Goal: Task Accomplishment & Management: Manage account settings

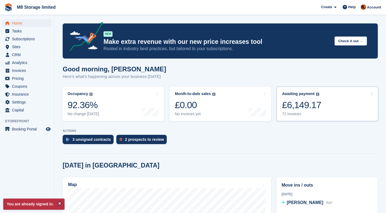
click at [308, 105] on div "£6,149.17" at bounding box center [301, 105] width 39 height 11
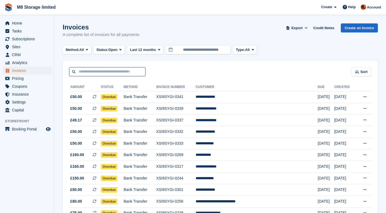
click at [125, 71] on input "text" at bounding box center [107, 71] width 76 height 9
type input "******"
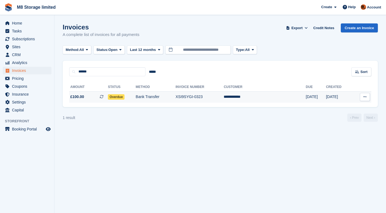
click at [125, 98] on span "Overdue" at bounding box center [116, 96] width 17 height 5
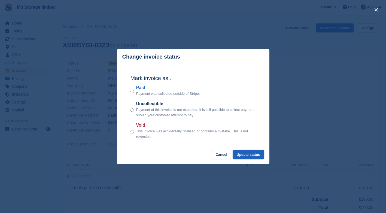
click at [252, 155] on button "Update status" at bounding box center [248, 154] width 31 height 9
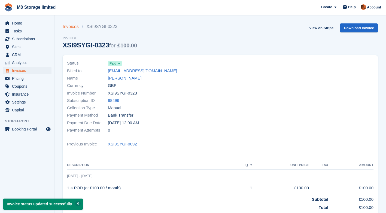
click at [76, 28] on link "Invoices" at bounding box center [72, 26] width 19 height 7
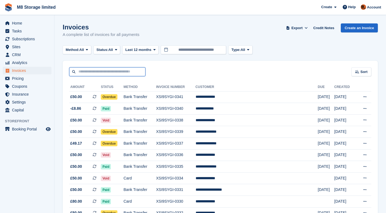
click at [114, 74] on input "text" at bounding box center [107, 71] width 76 height 9
type input "****"
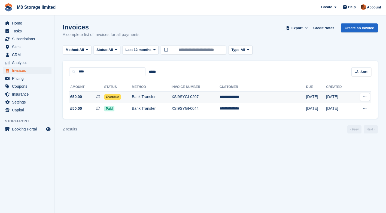
click at [117, 97] on span "Overdue" at bounding box center [112, 96] width 17 height 5
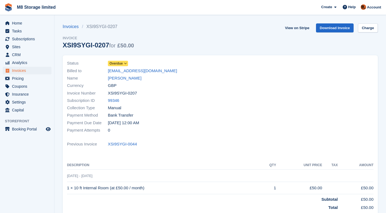
click at [119, 64] on span "Overdue" at bounding box center [116, 63] width 13 height 5
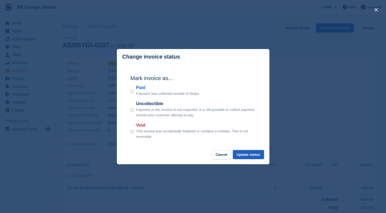
click at [248, 155] on button "Update status" at bounding box center [248, 154] width 31 height 9
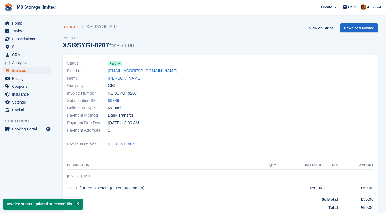
click at [73, 28] on link "Invoices" at bounding box center [72, 26] width 19 height 7
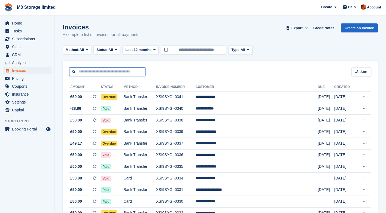
click at [115, 73] on input "text" at bounding box center [107, 71] width 76 height 9
type input "**"
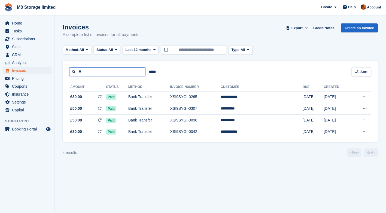
click at [115, 73] on input "**" at bounding box center [107, 71] width 76 height 9
type input "*"
type input "*****"
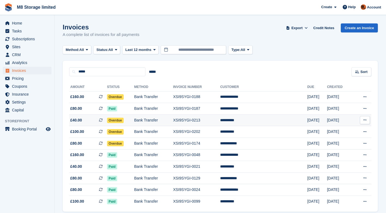
click at [122, 121] on span "Overdue" at bounding box center [115, 120] width 17 height 5
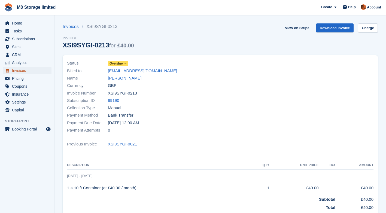
click at [22, 70] on span "Invoices" at bounding box center [28, 71] width 33 height 8
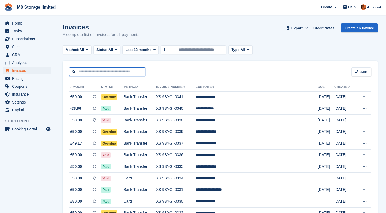
click at [96, 74] on input "text" at bounding box center [107, 71] width 76 height 9
type input "*****"
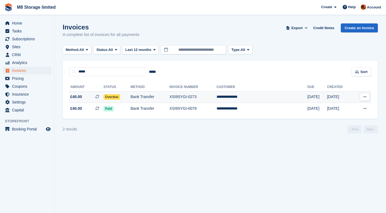
click at [120, 98] on span "Overdue" at bounding box center [112, 96] width 17 height 5
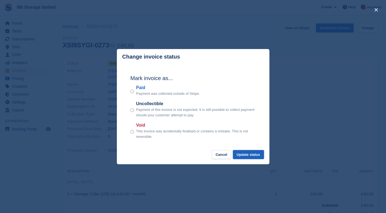
click at [245, 155] on button "Update status" at bounding box center [248, 154] width 31 height 9
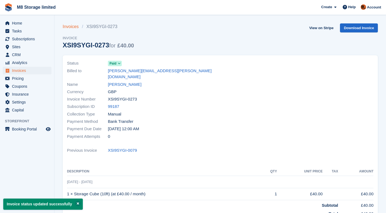
click at [72, 26] on link "Invoices" at bounding box center [72, 26] width 19 height 7
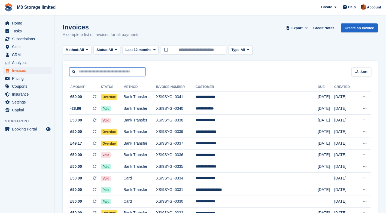
click at [107, 75] on input "text" at bounding box center [107, 71] width 76 height 9
type input "********"
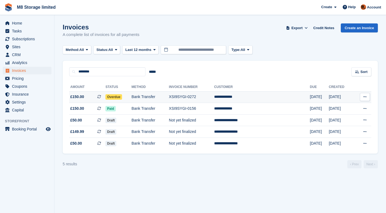
click at [122, 98] on span "Overdue" at bounding box center [114, 96] width 17 height 5
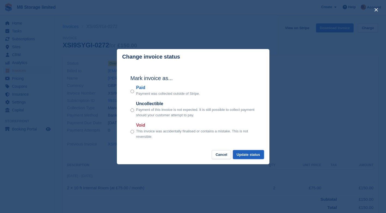
click at [247, 157] on button "Update status" at bounding box center [248, 154] width 31 height 9
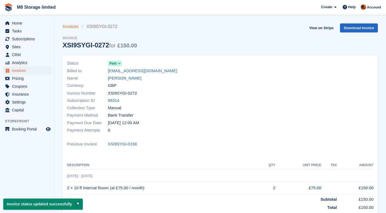
click at [73, 27] on link "Invoices" at bounding box center [72, 26] width 19 height 7
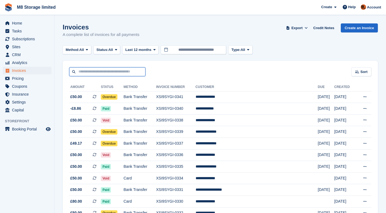
click at [90, 69] on input "text" at bounding box center [107, 71] width 76 height 9
type input "****"
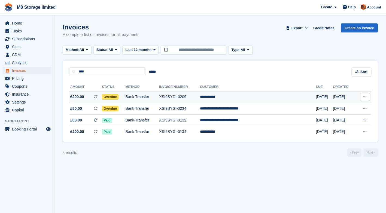
click at [114, 97] on span "Overdue" at bounding box center [110, 96] width 17 height 5
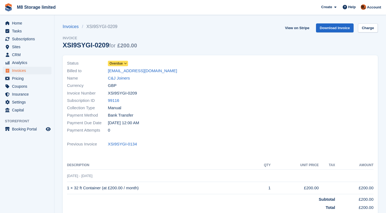
click at [117, 64] on span "Overdue" at bounding box center [116, 63] width 13 height 5
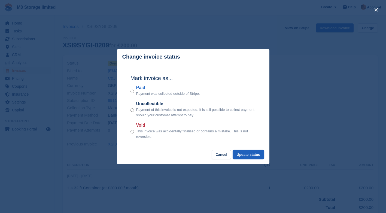
click at [247, 157] on button "Update status" at bounding box center [248, 154] width 31 height 9
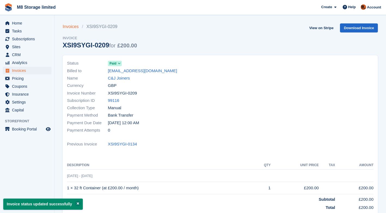
click at [74, 28] on link "Invoices" at bounding box center [72, 26] width 19 height 7
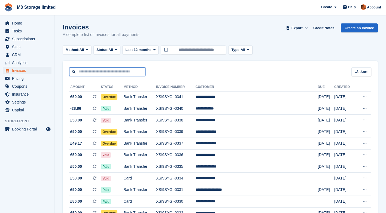
click at [106, 71] on input "text" at bounding box center [107, 71] width 76 height 9
type input "***"
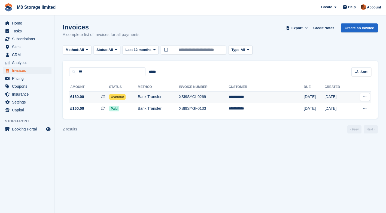
click at [122, 97] on span "Overdue" at bounding box center [117, 96] width 17 height 5
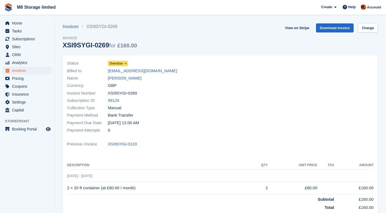
click at [118, 63] on span "Overdue" at bounding box center [116, 63] width 13 height 5
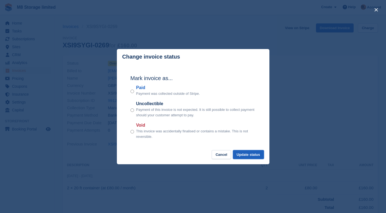
click at [243, 155] on button "Update status" at bounding box center [248, 154] width 31 height 9
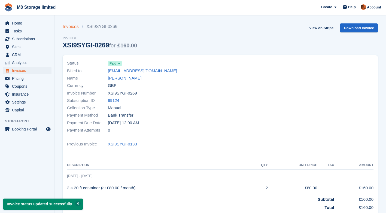
click at [72, 26] on link "Invoices" at bounding box center [72, 26] width 19 height 7
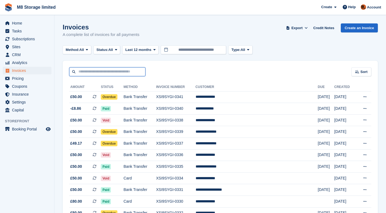
click at [125, 70] on input "text" at bounding box center [107, 71] width 76 height 9
type input "****"
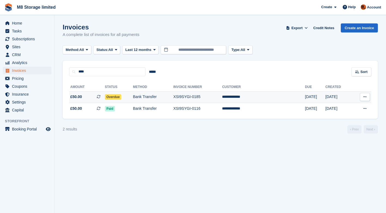
click at [118, 97] on span "Overdue" at bounding box center [113, 96] width 17 height 5
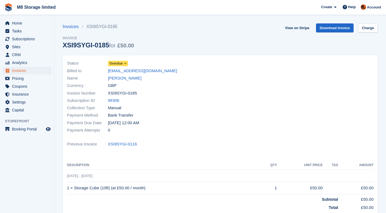
click at [116, 63] on span "Overdue" at bounding box center [116, 63] width 13 height 5
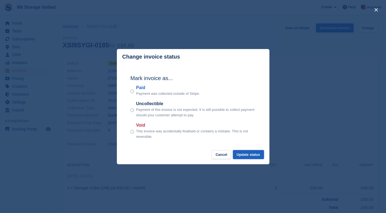
click at [257, 156] on button "Update status" at bounding box center [248, 154] width 31 height 9
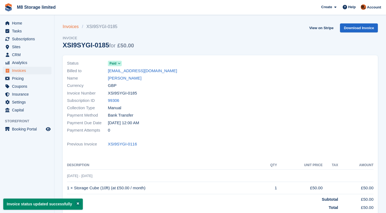
click at [69, 27] on link "Invoices" at bounding box center [72, 26] width 19 height 7
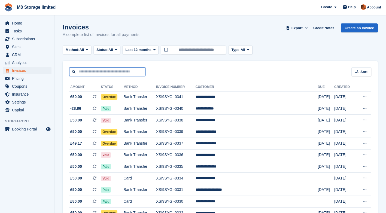
click at [107, 71] on input "text" at bounding box center [107, 71] width 76 height 9
type input "***"
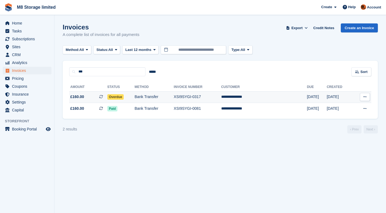
click at [124, 98] on span "Overdue" at bounding box center [115, 96] width 17 height 5
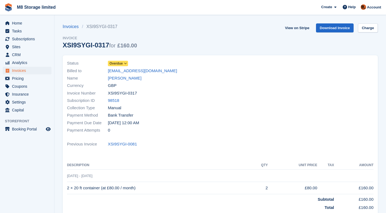
click at [121, 64] on span "Overdue" at bounding box center [116, 63] width 13 height 5
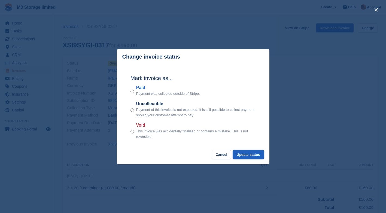
click at [239, 156] on button "Update status" at bounding box center [248, 154] width 31 height 9
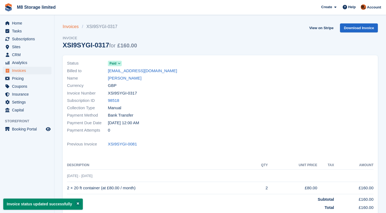
click at [71, 28] on link "Invoices" at bounding box center [72, 26] width 19 height 7
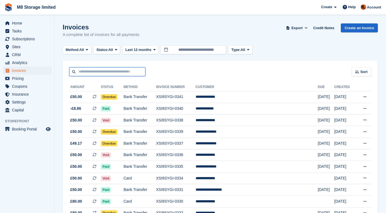
click at [117, 68] on input "text" at bounding box center [107, 71] width 76 height 9
type input "****"
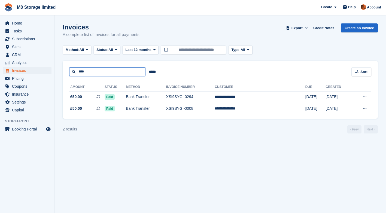
click at [131, 71] on input "****" at bounding box center [107, 71] width 76 height 9
type input "*"
type input "****"
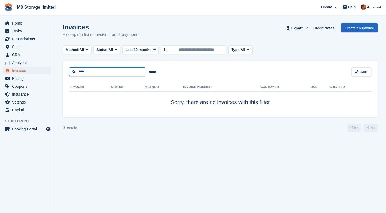
click at [135, 72] on input "****" at bounding box center [107, 71] width 76 height 9
type input "**"
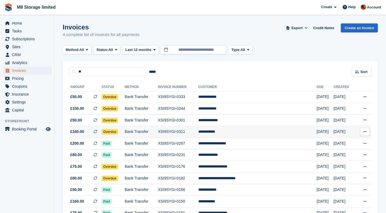
click at [118, 132] on span "Overdue" at bounding box center [110, 131] width 17 height 5
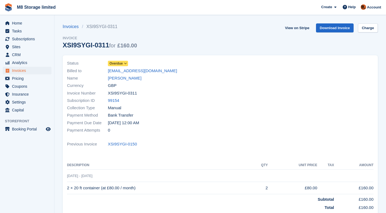
click at [116, 63] on span "Overdue" at bounding box center [116, 63] width 13 height 5
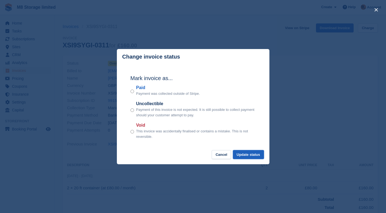
click at [247, 157] on button "Update status" at bounding box center [248, 154] width 31 height 9
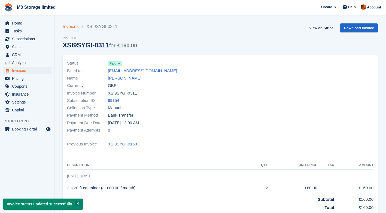
click at [73, 28] on link "Invoices" at bounding box center [72, 26] width 19 height 7
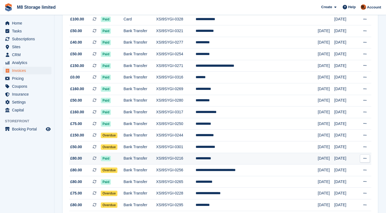
scroll to position [245, 0]
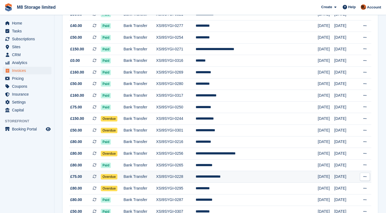
click at [118, 176] on span "Overdue" at bounding box center [109, 176] width 17 height 5
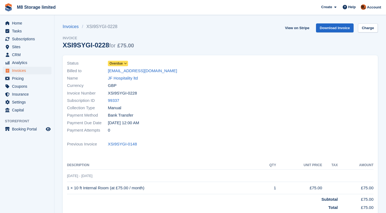
click at [120, 64] on span "Overdue" at bounding box center [116, 63] width 13 height 5
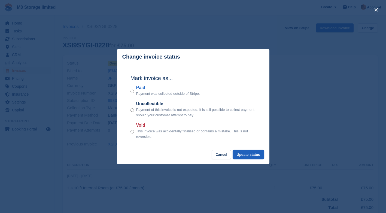
click at [240, 154] on button "Update status" at bounding box center [248, 154] width 31 height 9
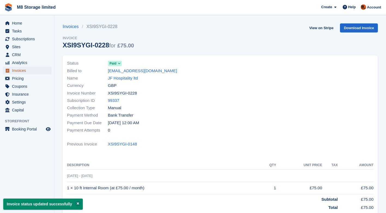
click at [19, 71] on span "Invoices" at bounding box center [28, 71] width 33 height 8
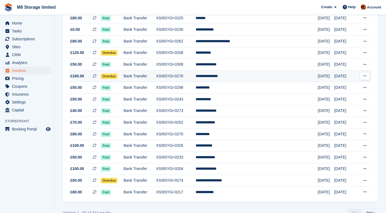
scroll to position [486, 0]
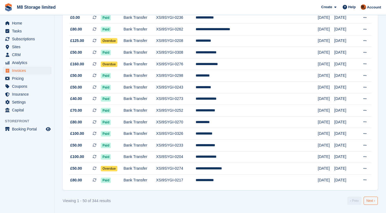
click at [368, 200] on link "Next ›" at bounding box center [371, 201] width 14 height 8
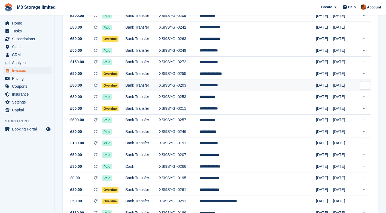
scroll to position [322, 0]
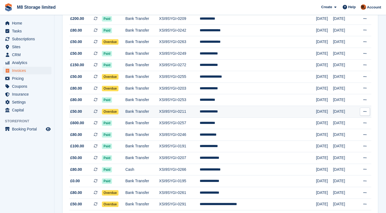
click at [119, 112] on span "Overdue" at bounding box center [110, 111] width 17 height 5
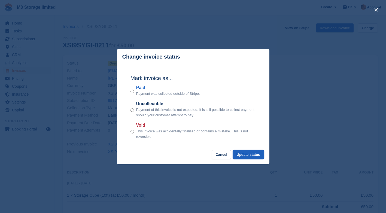
click at [244, 155] on button "Update status" at bounding box center [248, 154] width 31 height 9
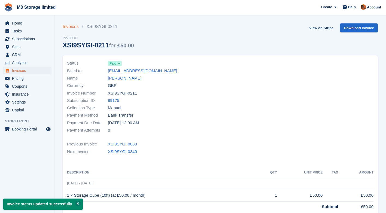
click at [68, 25] on link "Invoices" at bounding box center [72, 26] width 19 height 7
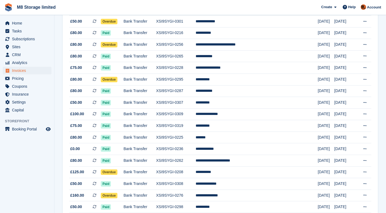
scroll to position [486, 0]
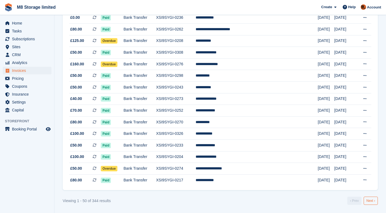
click at [369, 201] on link "Next ›" at bounding box center [371, 201] width 14 height 8
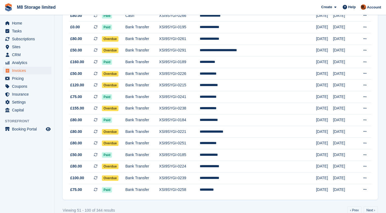
scroll to position [486, 0]
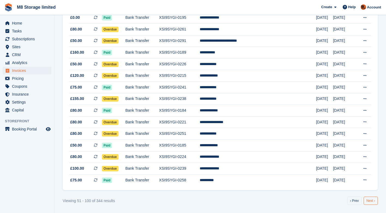
click at [371, 200] on link "Next ›" at bounding box center [371, 201] width 14 height 8
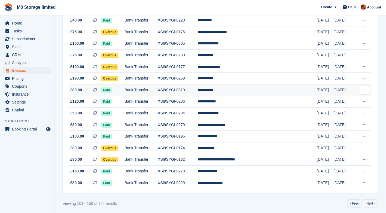
scroll to position [486, 0]
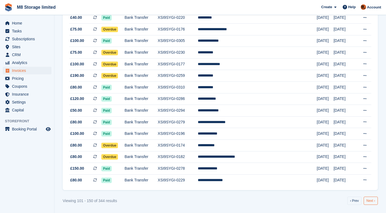
click at [373, 201] on link "Next ›" at bounding box center [371, 201] width 14 height 8
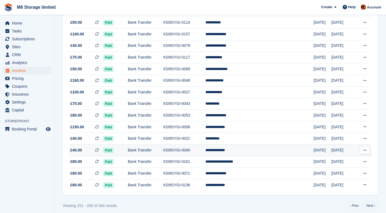
scroll to position [486, 0]
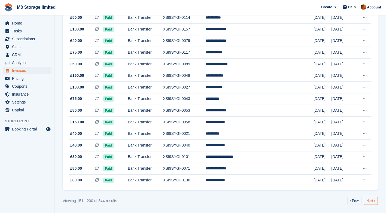
click at [371, 200] on link "Next ›" at bounding box center [371, 201] width 14 height 8
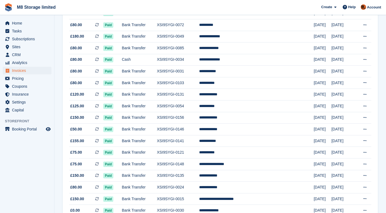
scroll to position [486, 0]
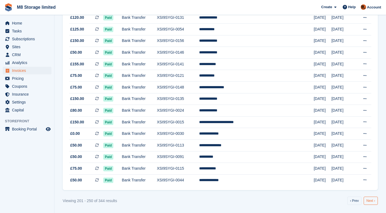
click at [368, 201] on link "Next ›" at bounding box center [371, 201] width 14 height 8
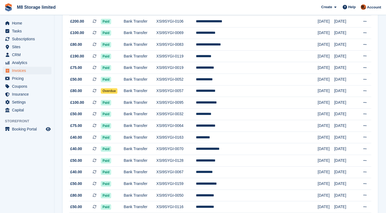
scroll to position [486, 0]
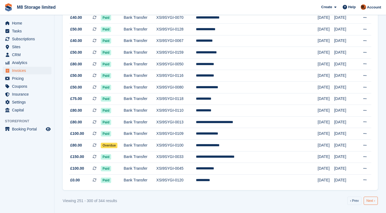
click at [370, 201] on link "Next ›" at bounding box center [371, 201] width 14 height 8
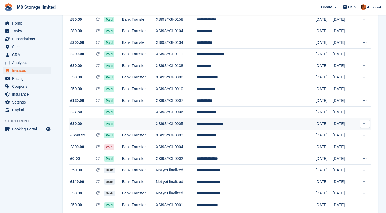
scroll to position [416, 0]
